Goal: Navigation & Orientation: Find specific page/section

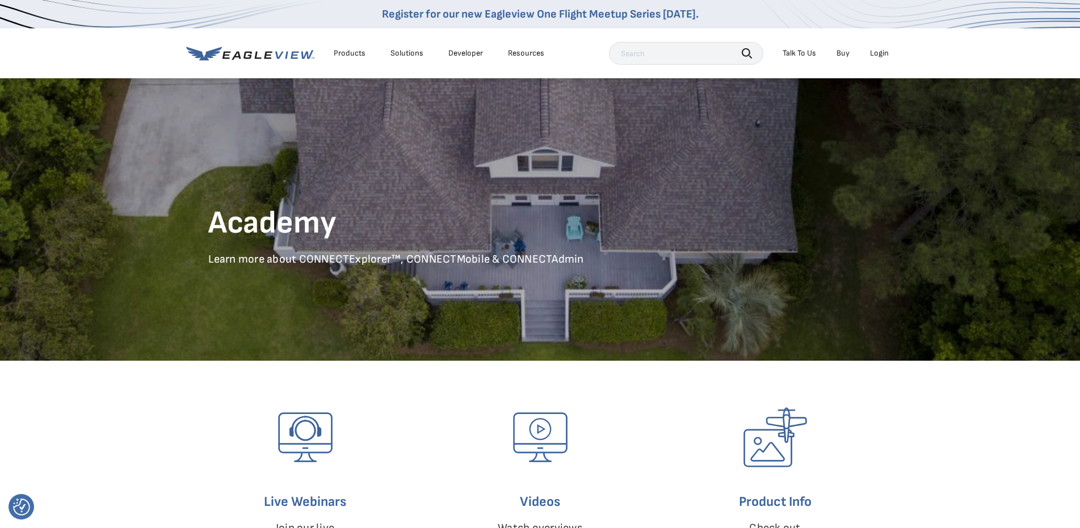
click at [879, 54] on div "Login" at bounding box center [879, 53] width 19 height 10
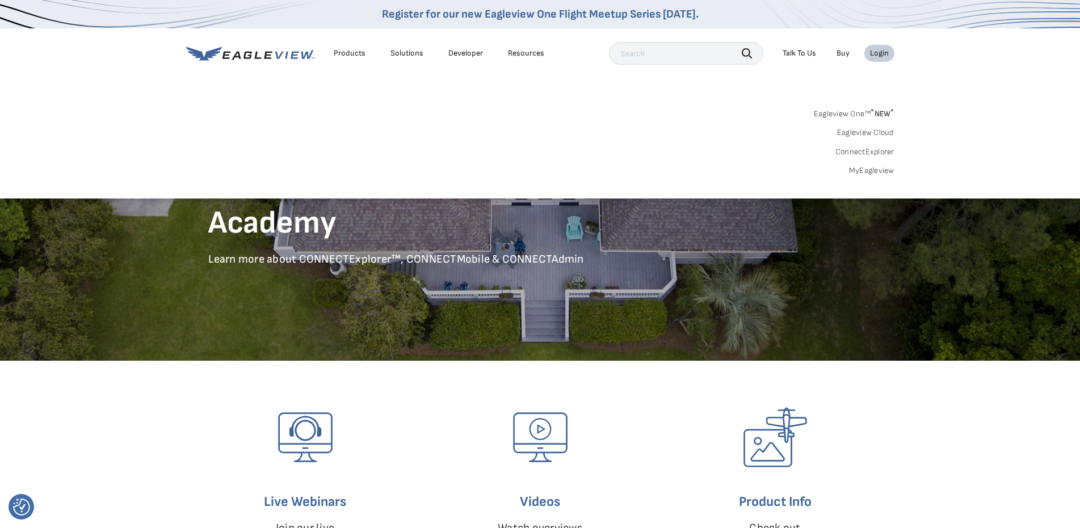
click at [860, 112] on link "Eagleview One™ * NEW *" at bounding box center [854, 112] width 81 height 13
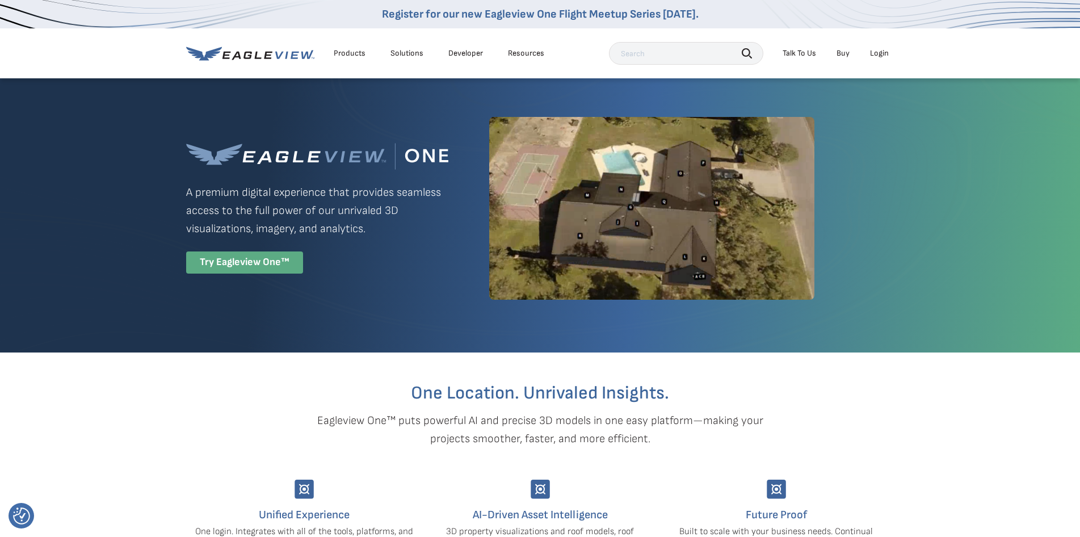
click at [242, 263] on div "Try Eagleview One™" at bounding box center [244, 262] width 117 height 22
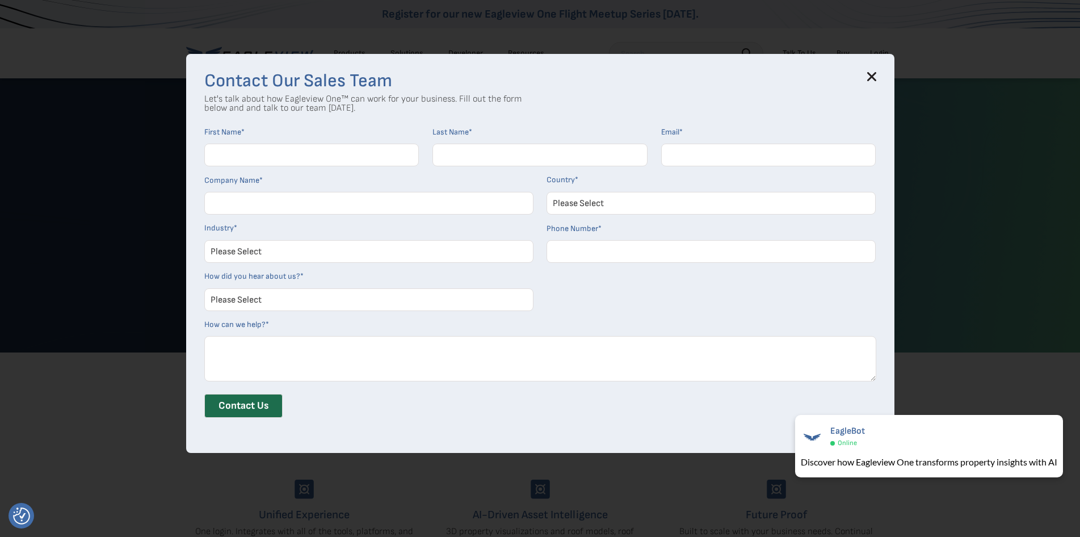
click at [876, 79] on icon at bounding box center [871, 76] width 9 height 9
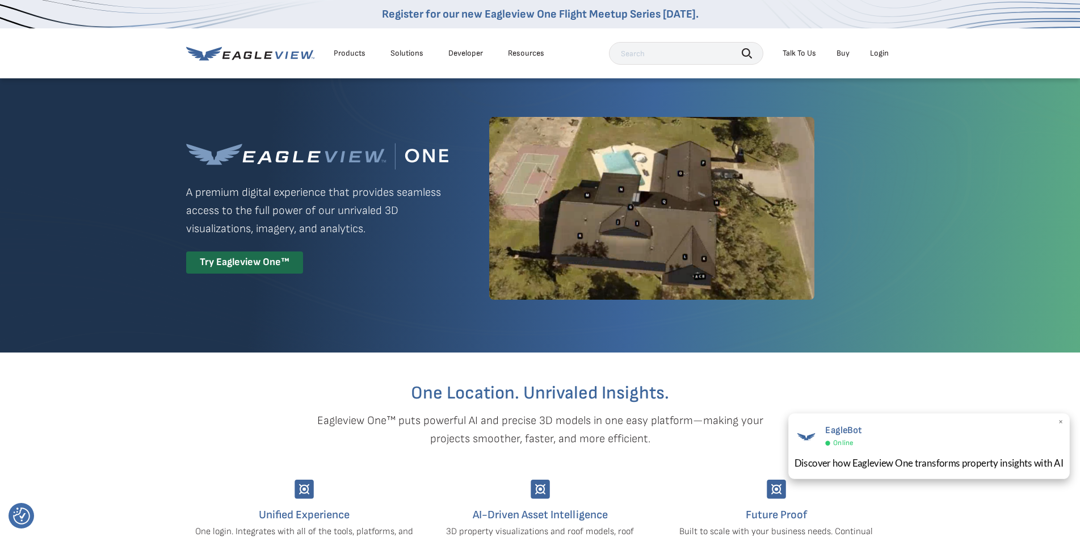
click at [868, 464] on div "Discover how Eagleview One transforms property insights with AI" at bounding box center [929, 463] width 270 height 14
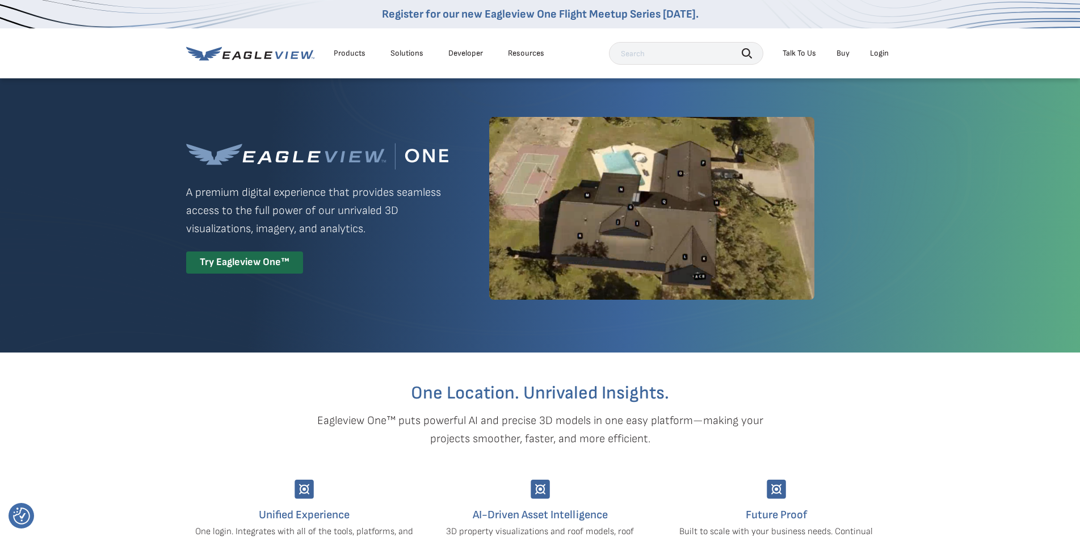
click at [880, 53] on div "Login" at bounding box center [879, 53] width 19 height 10
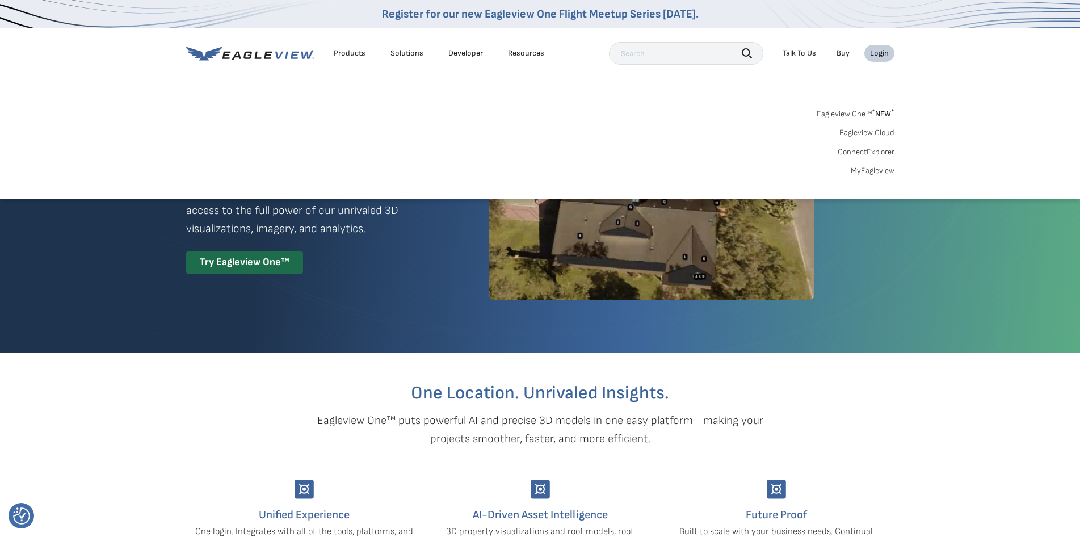
click at [869, 150] on link "ConnectExplorer" at bounding box center [866, 152] width 57 height 10
